Goal: Task Accomplishment & Management: Complete application form

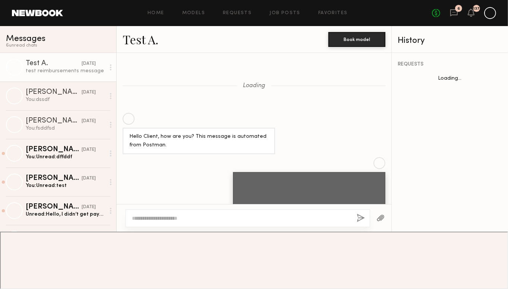
scroll to position [485, 0]
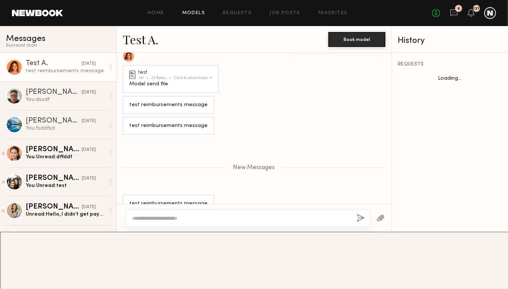
click at [192, 10] on div "Home Models Requests Job Posts Favorites Sign Out No fees up to $5,000 6 137" at bounding box center [279, 13] width 433 height 12
click at [196, 15] on link "Models" at bounding box center [193, 13] width 23 height 5
click at [196, 12] on link "Models" at bounding box center [193, 13] width 23 height 5
click at [187, 14] on link "Models" at bounding box center [193, 13] width 23 height 5
click at [162, 7] on div "Home Models Requests Job Posts Favorites Sign Out No fees up to $5,000 6 137" at bounding box center [279, 13] width 433 height 12
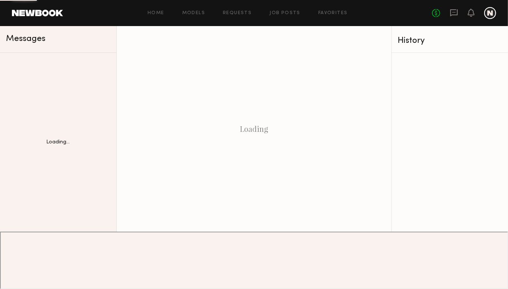
click at [194, 12] on link "Models" at bounding box center [193, 13] width 23 height 5
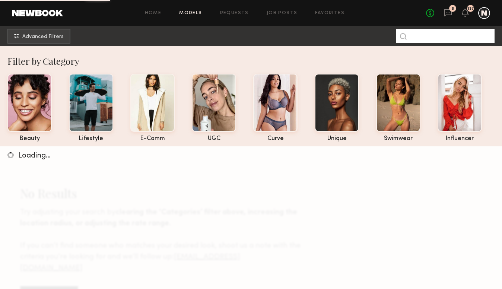
click at [458, 33] on input at bounding box center [445, 36] width 98 height 14
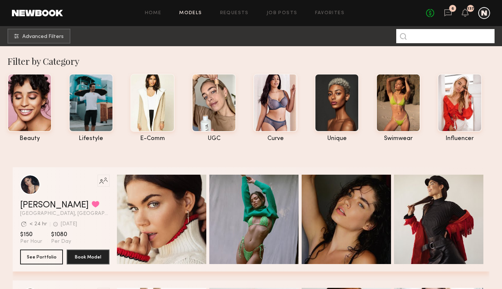
type input "*"
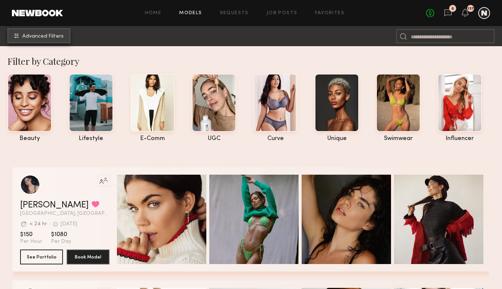
click at [54, 41] on button "Advanced Filters" at bounding box center [38, 35] width 63 height 15
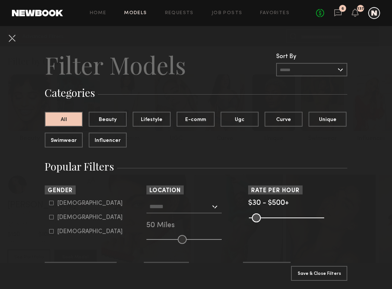
click at [201, 206] on input "text" at bounding box center [179, 206] width 61 height 13
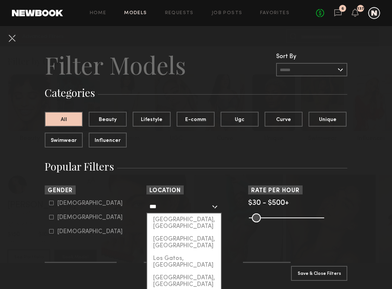
click button "Clear" at bounding box center [0, 0] width 0 height 0
click at [192, 218] on div "[GEOGRAPHIC_DATA], [GEOGRAPHIC_DATA]" at bounding box center [184, 222] width 74 height 19
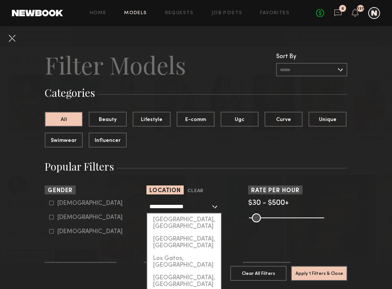
click at [194, 203] on input "**********" at bounding box center [179, 206] width 61 height 13
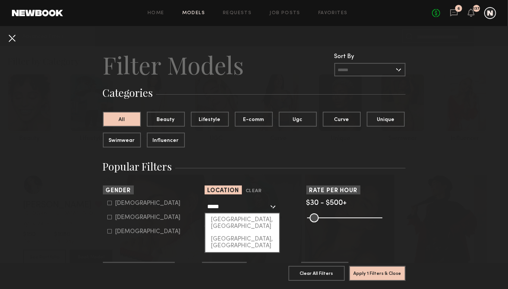
type input "**********"
click at [10, 37] on button at bounding box center [12, 38] width 12 height 12
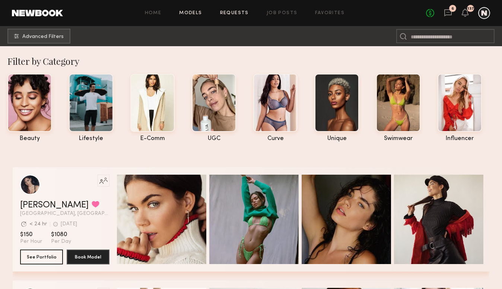
click at [230, 12] on link "Requests" at bounding box center [234, 13] width 29 height 5
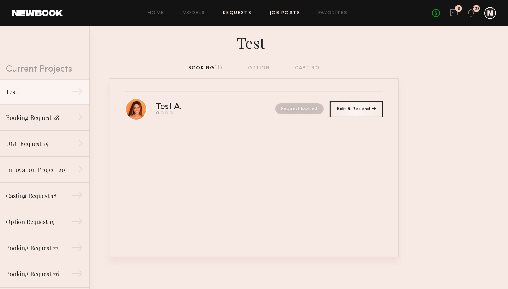
click at [283, 15] on link "Job Posts" at bounding box center [284, 13] width 31 height 5
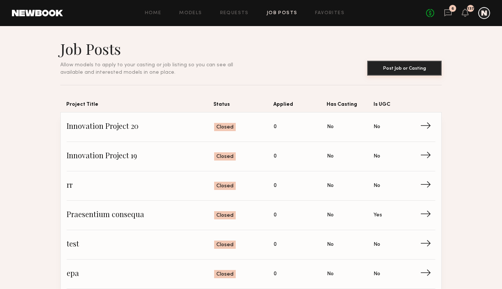
click at [431, 69] on button "Post Job or Casting" at bounding box center [404, 68] width 74 height 15
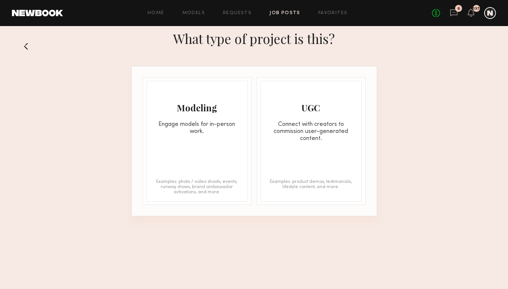
click at [222, 128] on div "Engage models for in-person work." at bounding box center [197, 128] width 101 height 14
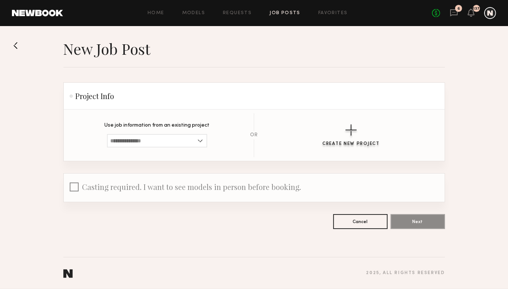
click at [347, 131] on div "button" at bounding box center [350, 129] width 11 height 11
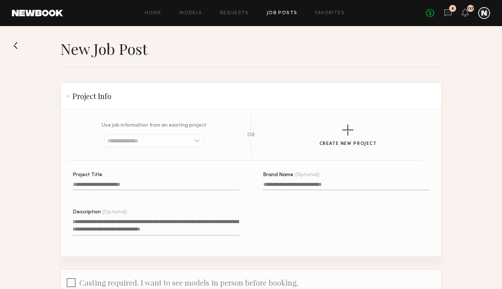
click at [130, 184] on input "Project Title" at bounding box center [156, 186] width 166 height 9
type input "**********"
click at [275, 189] on input "Brand Name (Optional)" at bounding box center [346, 186] width 166 height 9
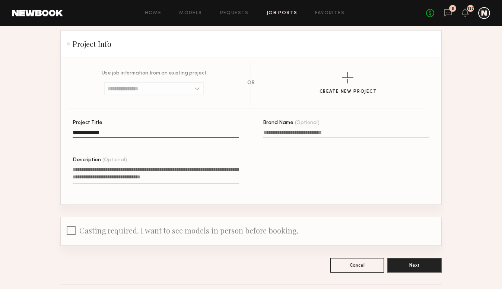
scroll to position [81, 0]
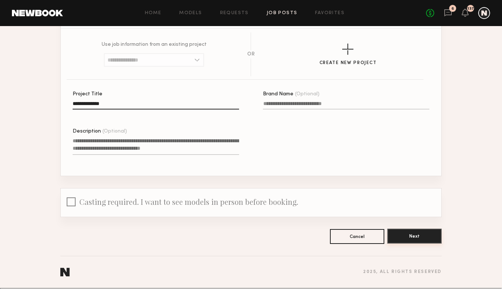
click at [414, 240] on button "Next" at bounding box center [414, 236] width 54 height 15
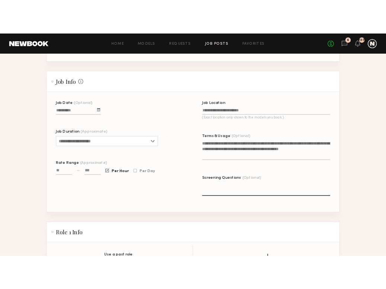
scroll to position [149, 0]
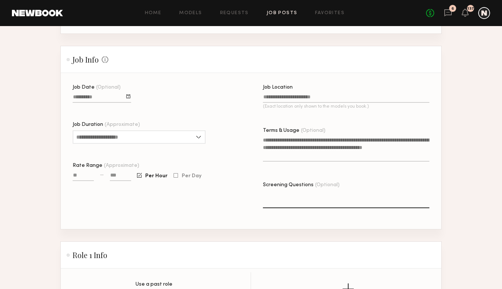
click at [294, 105] on label "Job Location (Exact location only shown to the models you book.)" at bounding box center [346, 100] width 166 height 31
click at [294, 103] on input "Job Location (Exact location only shown to the models you book.)" at bounding box center [346, 98] width 166 height 9
click at [299, 99] on input "Job Location (Exact location only shown to the models you book.)" at bounding box center [346, 98] width 166 height 9
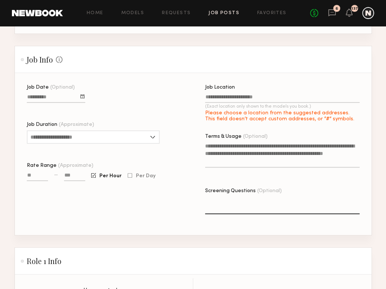
click at [267, 96] on label "Job Location (Exact location only shown to the models you book.) Please choose …" at bounding box center [282, 103] width 155 height 37
click at [267, 96] on input "Job Location (Exact location only shown to the models you book.) Please choose …" at bounding box center [282, 98] width 155 height 9
type input "*"
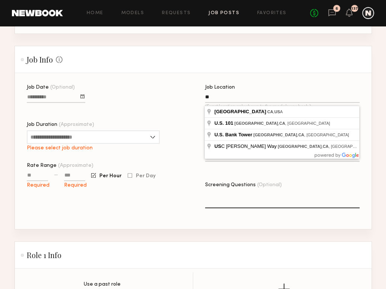
type input "*"
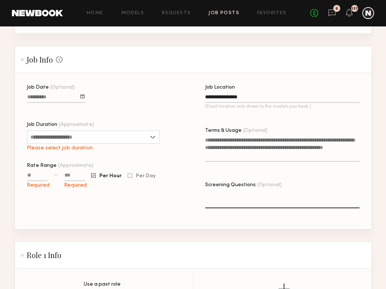
type input "**********"
click at [112, 142] on input "Job Duration (Approximate)" at bounding box center [93, 136] width 133 height 13
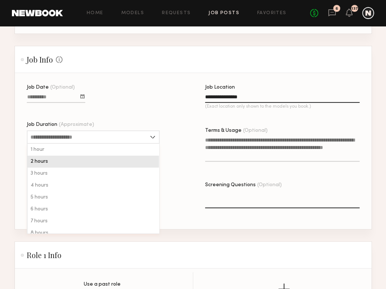
click at [109, 161] on div "2 hours" at bounding box center [93, 162] width 131 height 12
type input "*******"
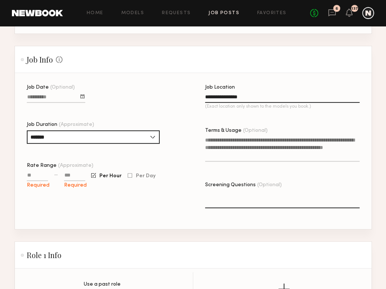
click at [42, 180] on input "Rate Range (Approximate)" at bounding box center [37, 176] width 21 height 9
type input "***"
drag, startPoint x: 77, startPoint y: 177, endPoint x: 91, endPoint y: 178, distance: 14.2
click at [77, 176] on input at bounding box center [74, 176] width 21 height 9
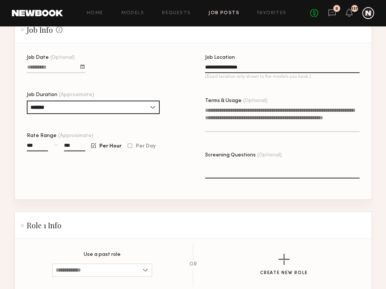
scroll to position [295, 0]
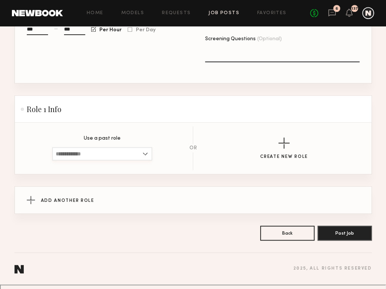
type input "***"
click at [67, 161] on input at bounding box center [102, 153] width 100 height 13
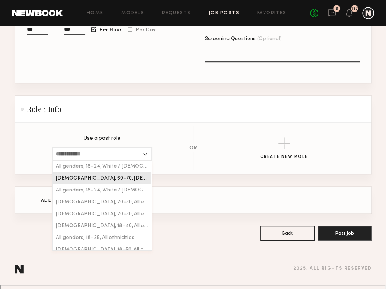
drag, startPoint x: 88, startPoint y: 185, endPoint x: 95, endPoint y: 187, distance: 7.9
click at [88, 181] on span "[DEMOGRAPHIC_DATA], 60–70, [DEMOGRAPHIC_DATA]" at bounding box center [102, 178] width 93 height 5
type input "**********"
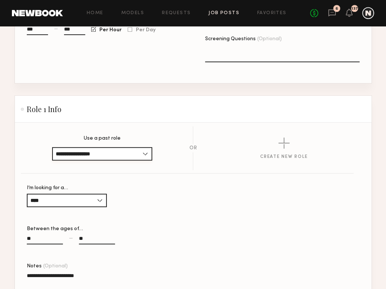
scroll to position [586, 0]
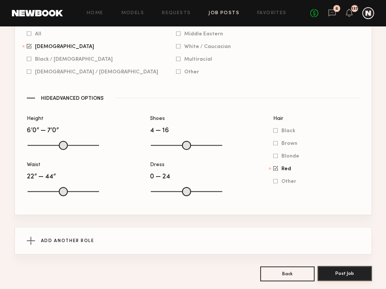
click at [344, 266] on button "Post Job" at bounding box center [345, 273] width 54 height 15
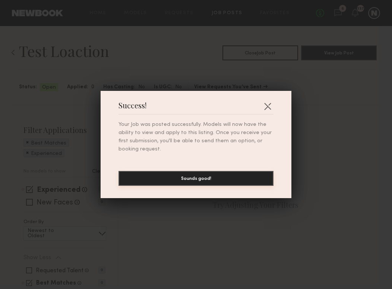
click at [241, 183] on button "Sounds good!" at bounding box center [195, 178] width 155 height 15
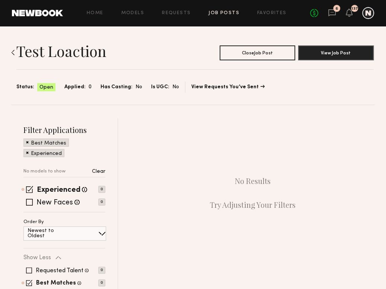
click at [375, 10] on header "Home Models Requests Job Posts Favorites Sign Out No fees up to $5,000 6 137" at bounding box center [193, 13] width 386 height 26
click at [264, 52] on button "Close Job Post" at bounding box center [258, 52] width 76 height 15
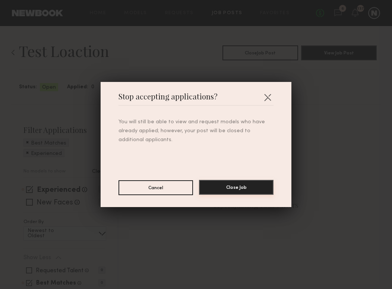
click at [225, 192] on button "Close Job" at bounding box center [236, 187] width 74 height 15
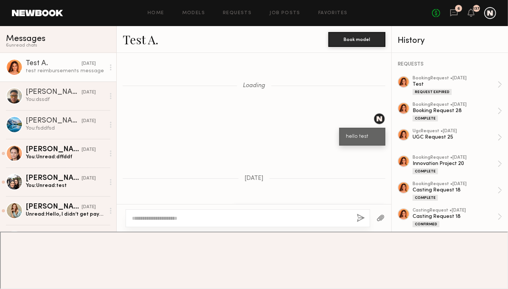
scroll to position [23802, 0]
